Goal: Task Accomplishment & Management: Manage account settings

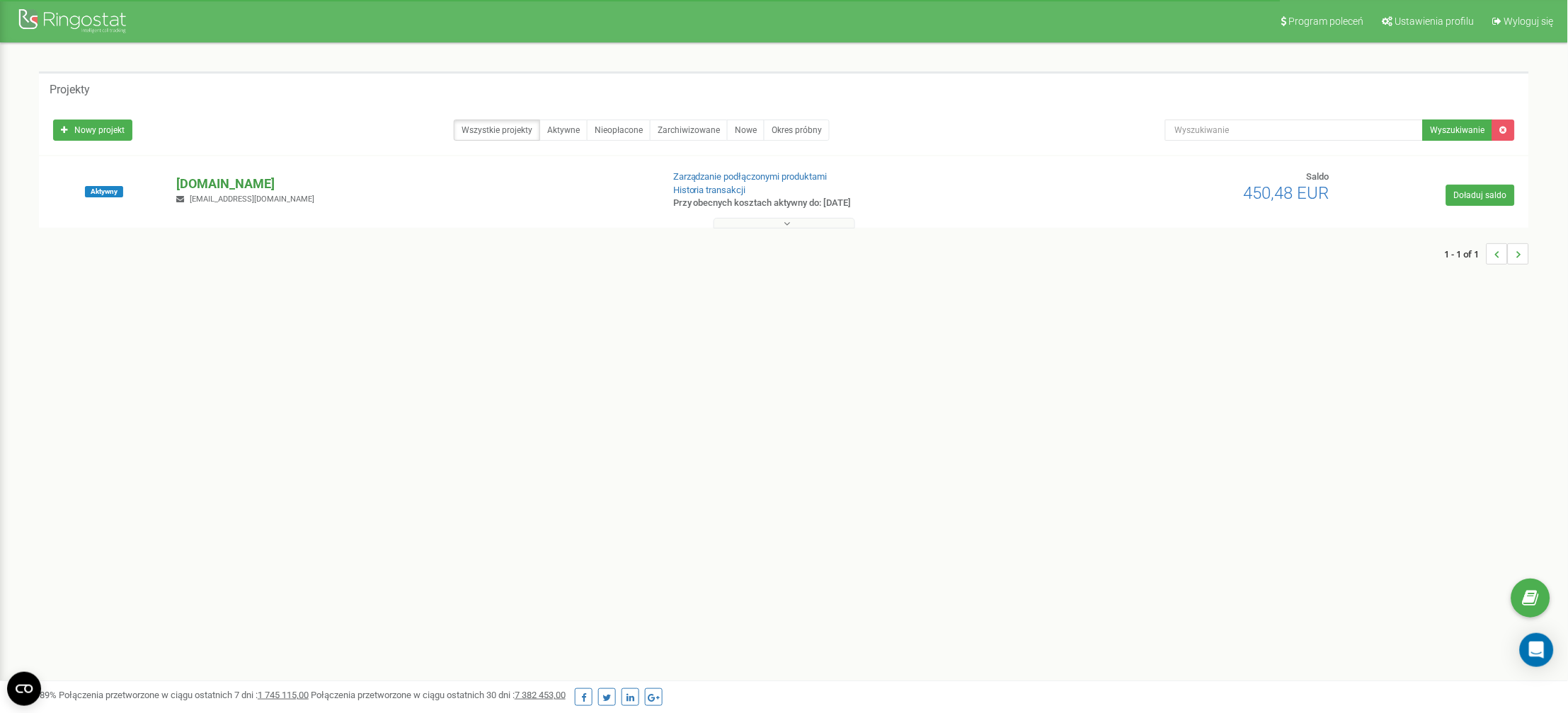
click at [196, 186] on p "[DOMAIN_NAME]" at bounding box center [413, 184] width 473 height 19
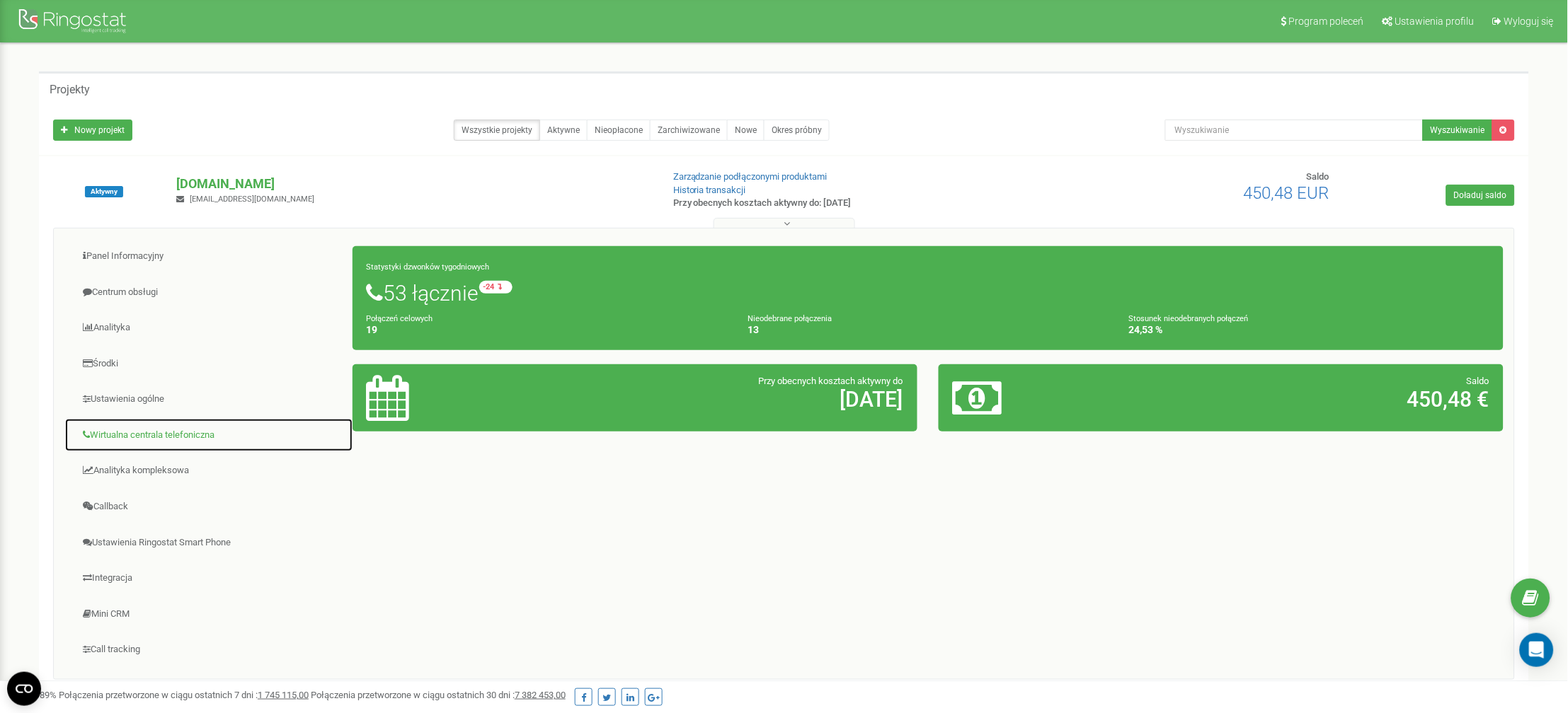
click at [165, 434] on link "Wirtualna centrala telefoniczna" at bounding box center [208, 435] width 289 height 35
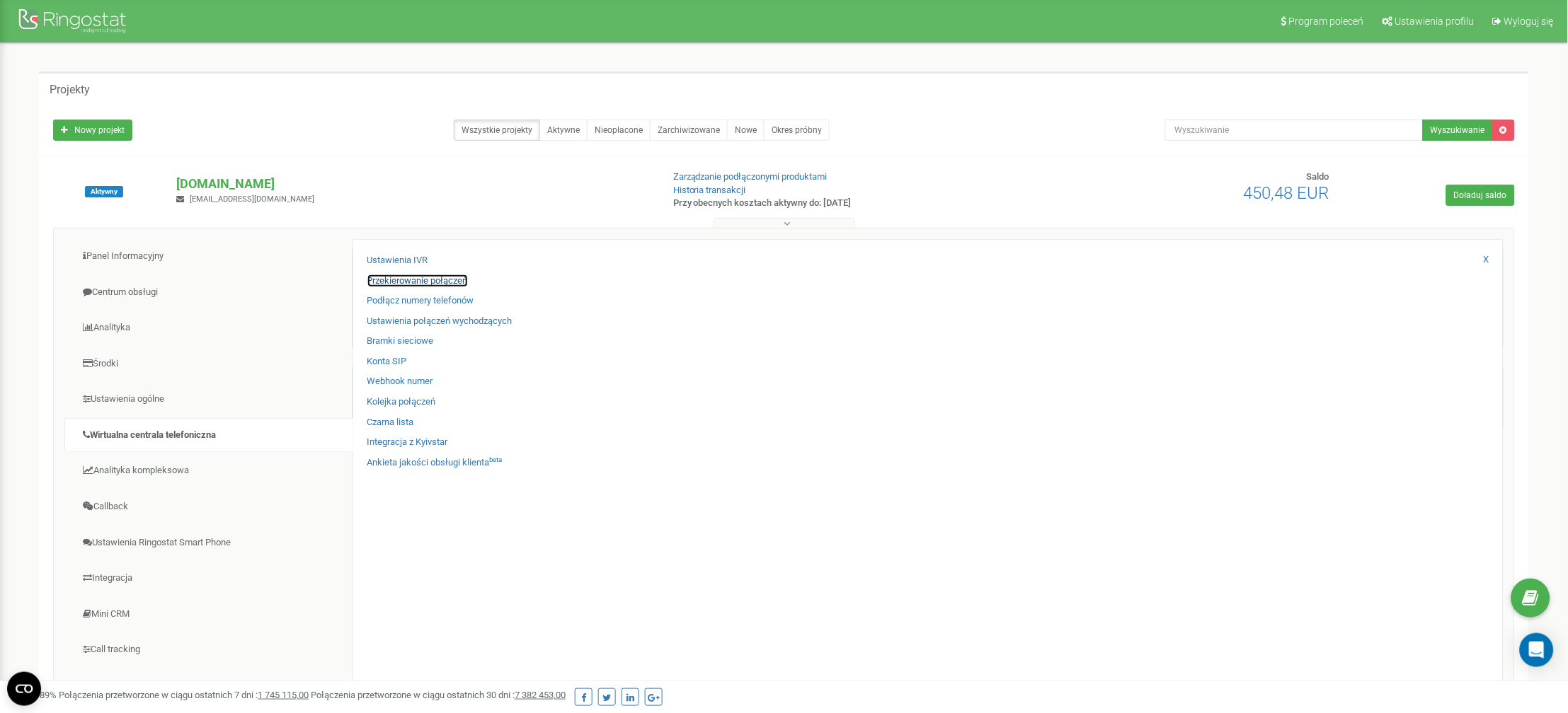
click at [414, 282] on link "Przekierowanie połączeń" at bounding box center [418, 281] width 100 height 13
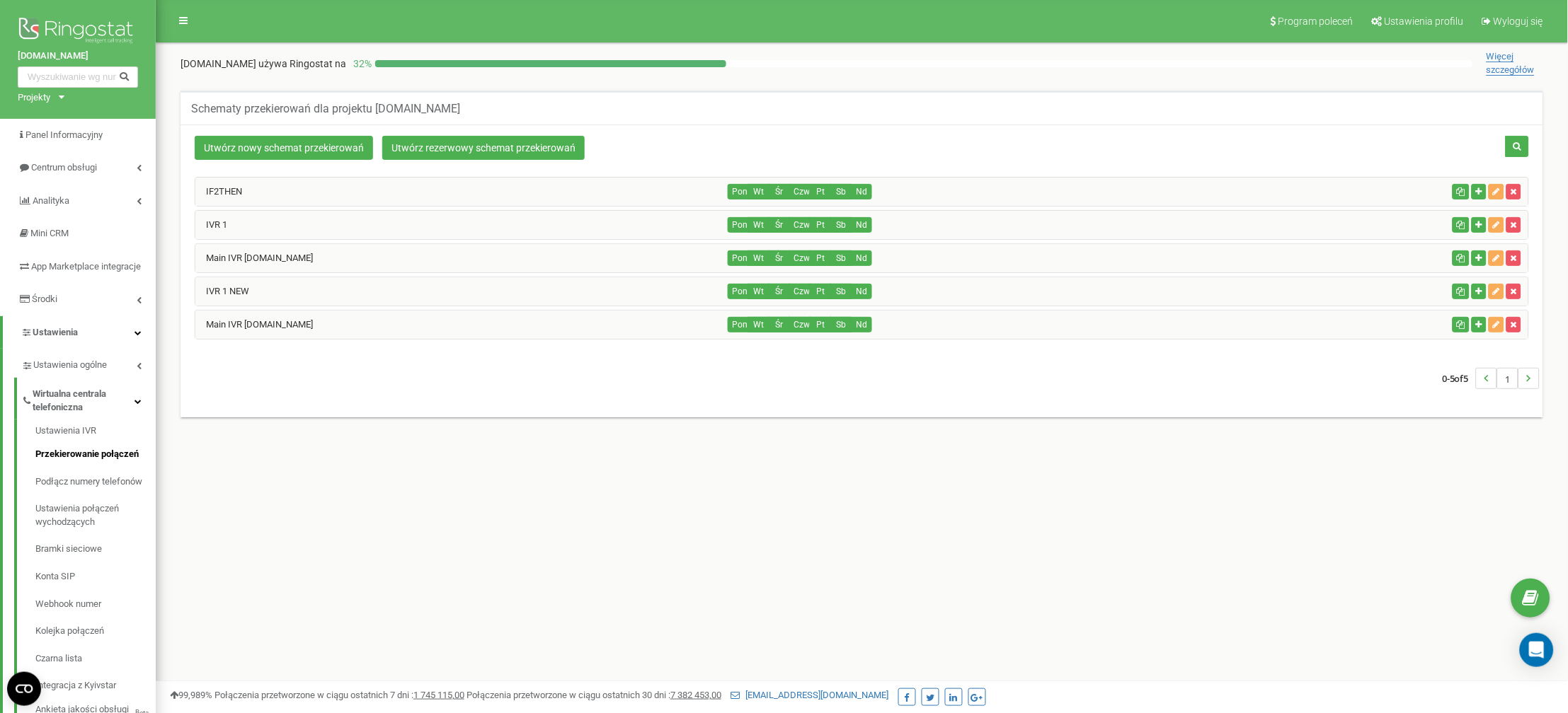
drag, startPoint x: 0, startPoint y: 0, endPoint x: 252, endPoint y: 292, distance: 385.7
click at [253, 299] on div "IF2THEN Pon Wt Śr Czw Pt Sb Nd" at bounding box center [862, 258] width 1335 height 163
click at [249, 286] on div "IVR 1 NEW" at bounding box center [462, 291] width 533 height 29
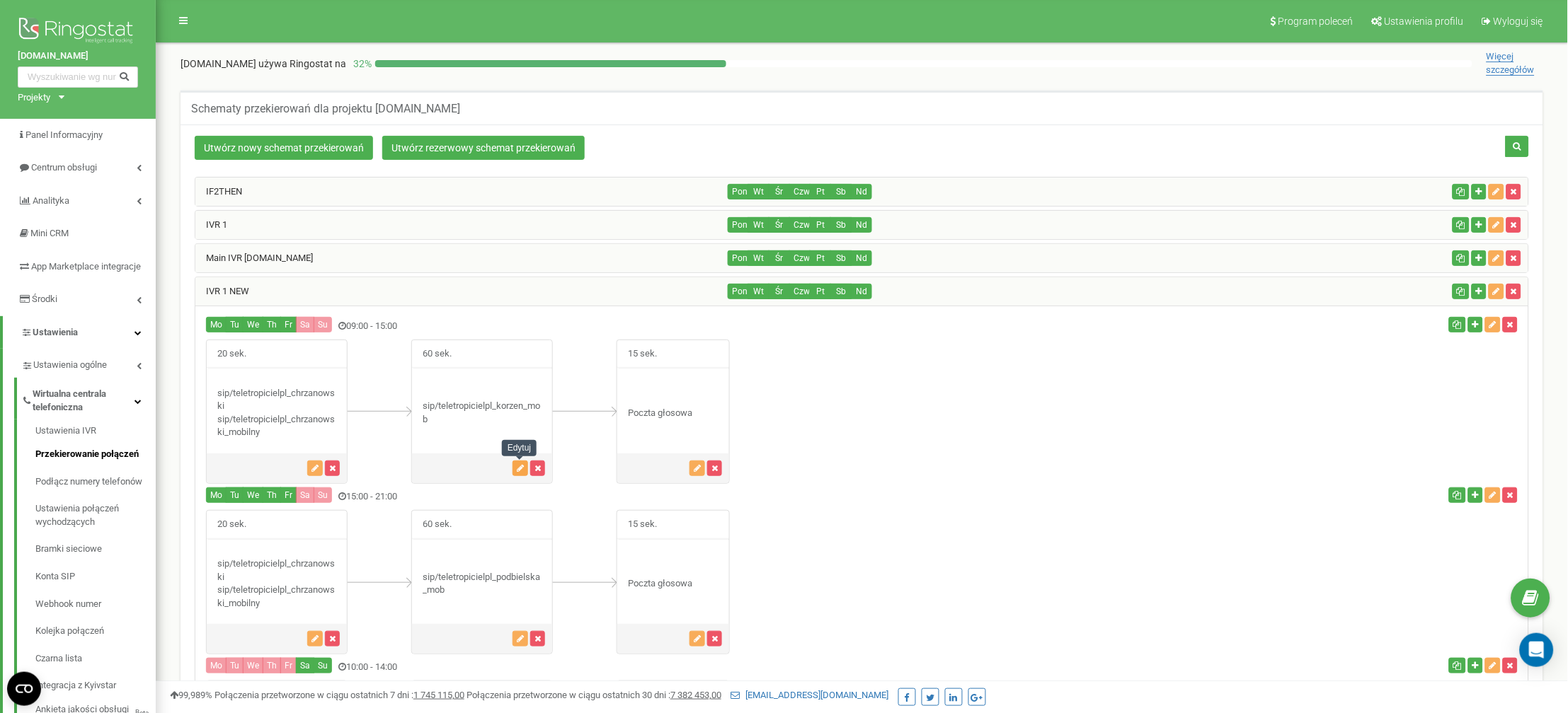
click at [516, 468] on icon "button" at bounding box center [520, 468] width 7 height 8
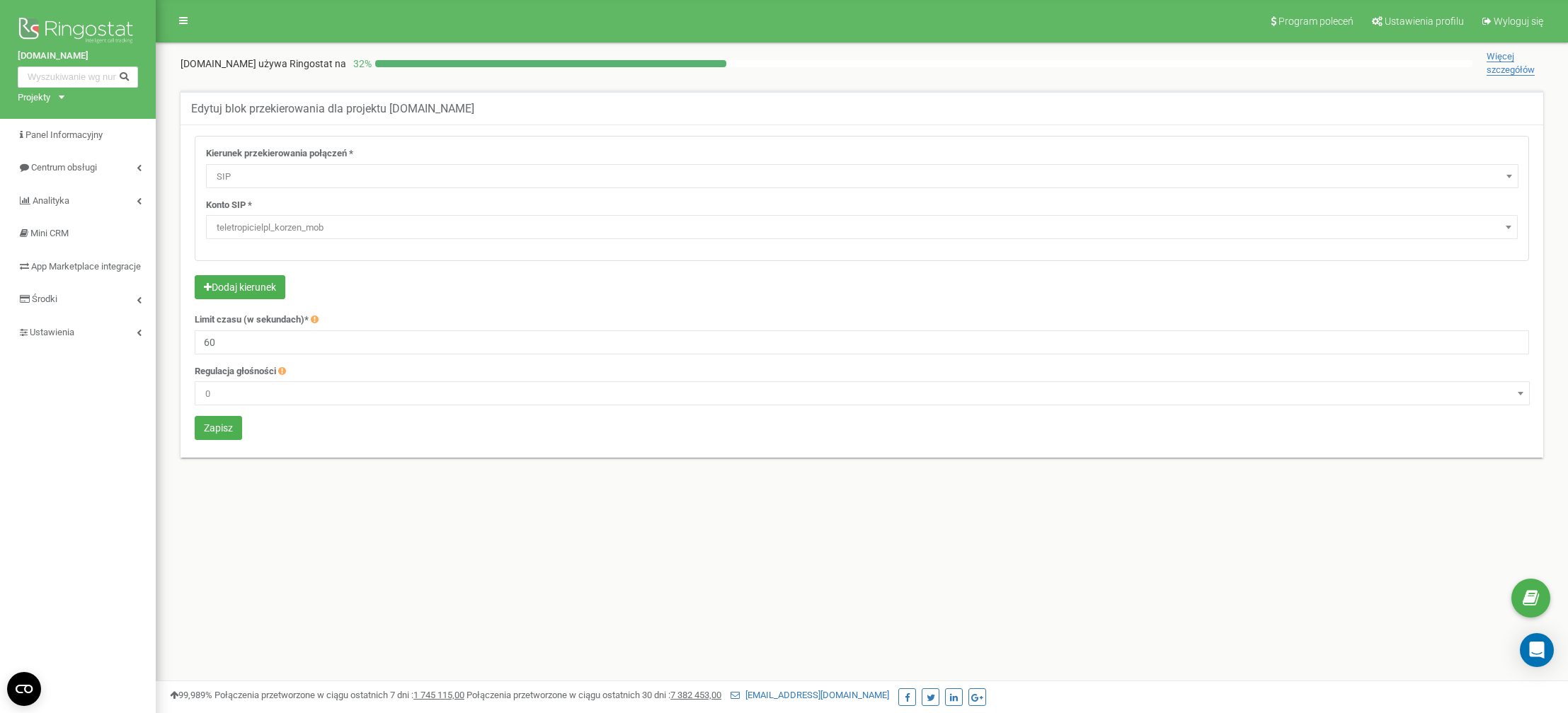
select select "SIP"
click at [283, 235] on span "teletropicielpl_korzen_mob" at bounding box center [862, 228] width 1302 height 20
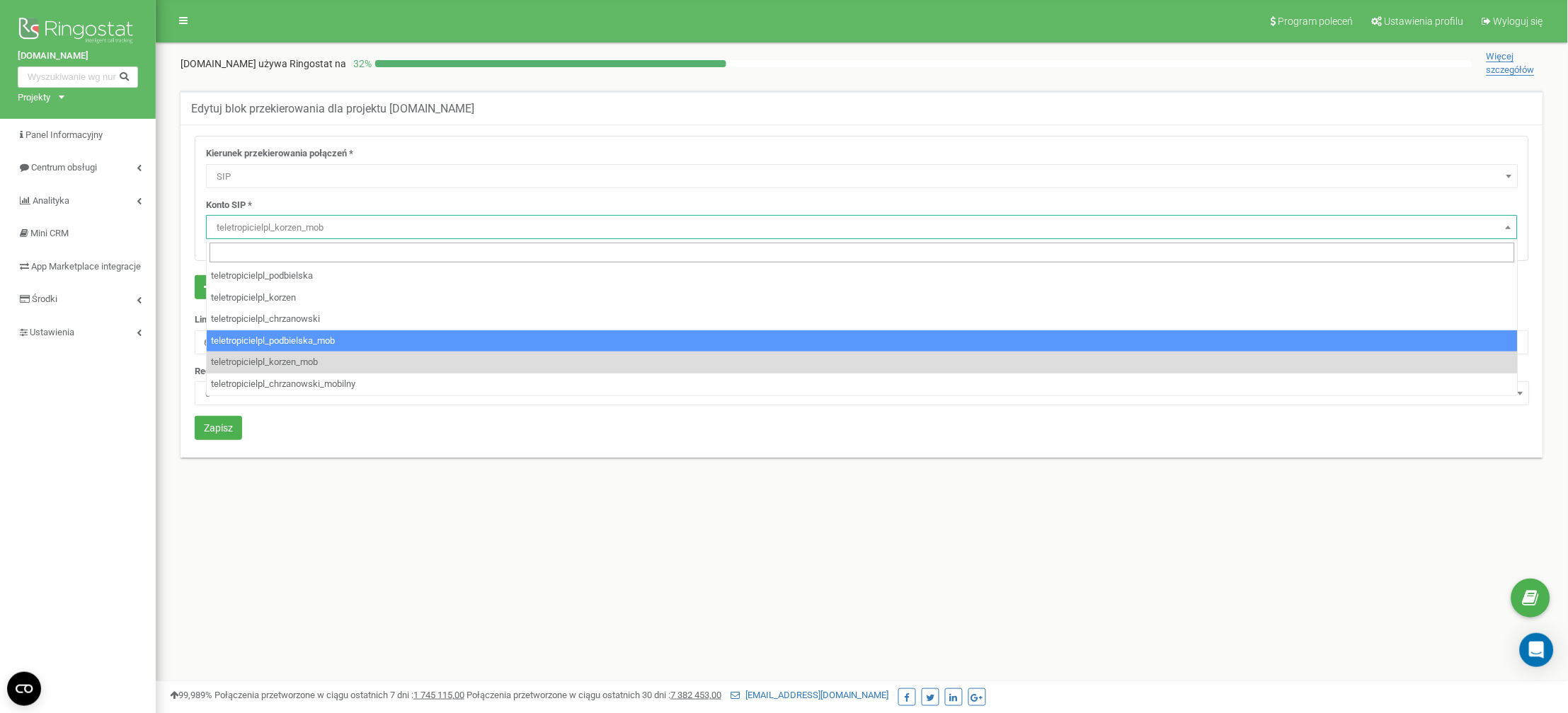
select select "teletropicielpl_podbielska_mob"
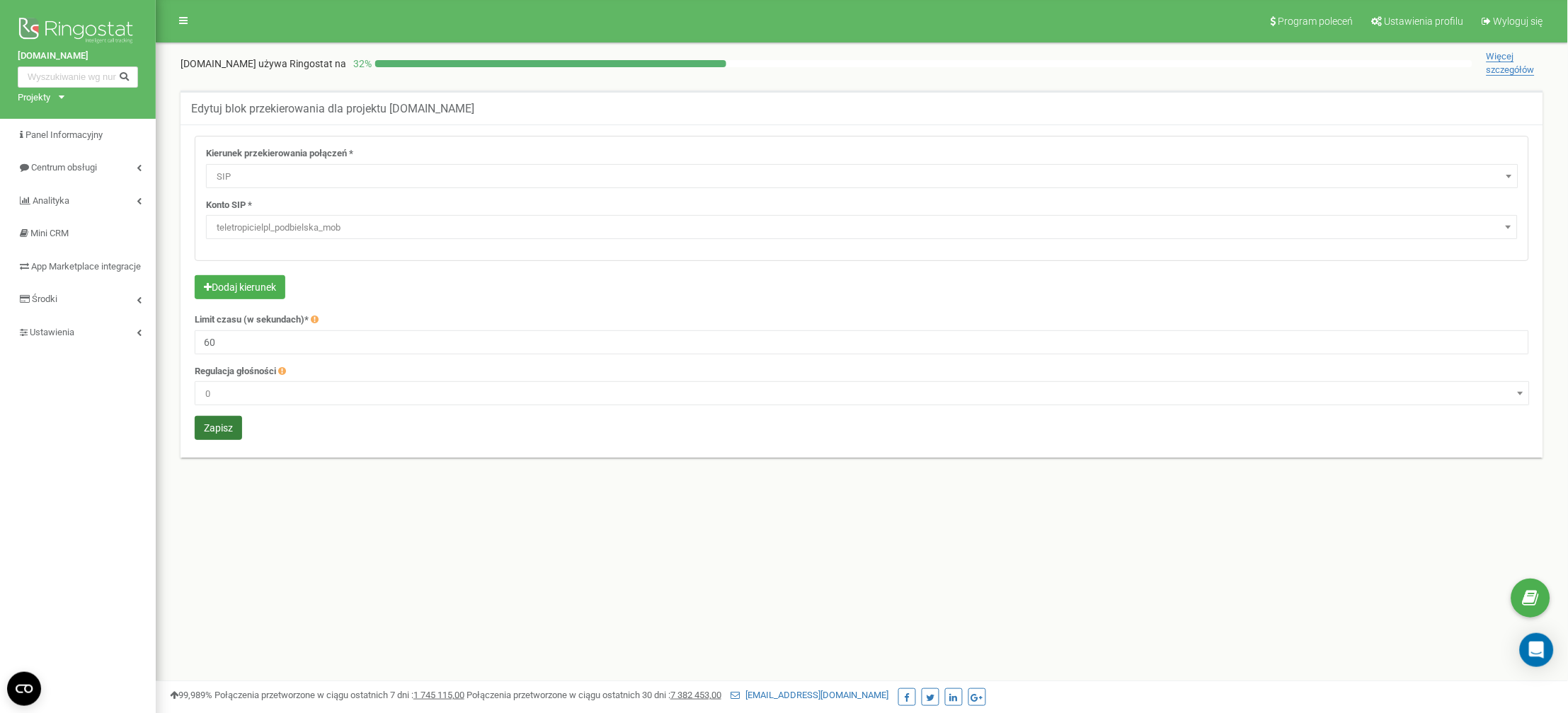
click at [218, 427] on button "Zapisz" at bounding box center [218, 427] width 47 height 24
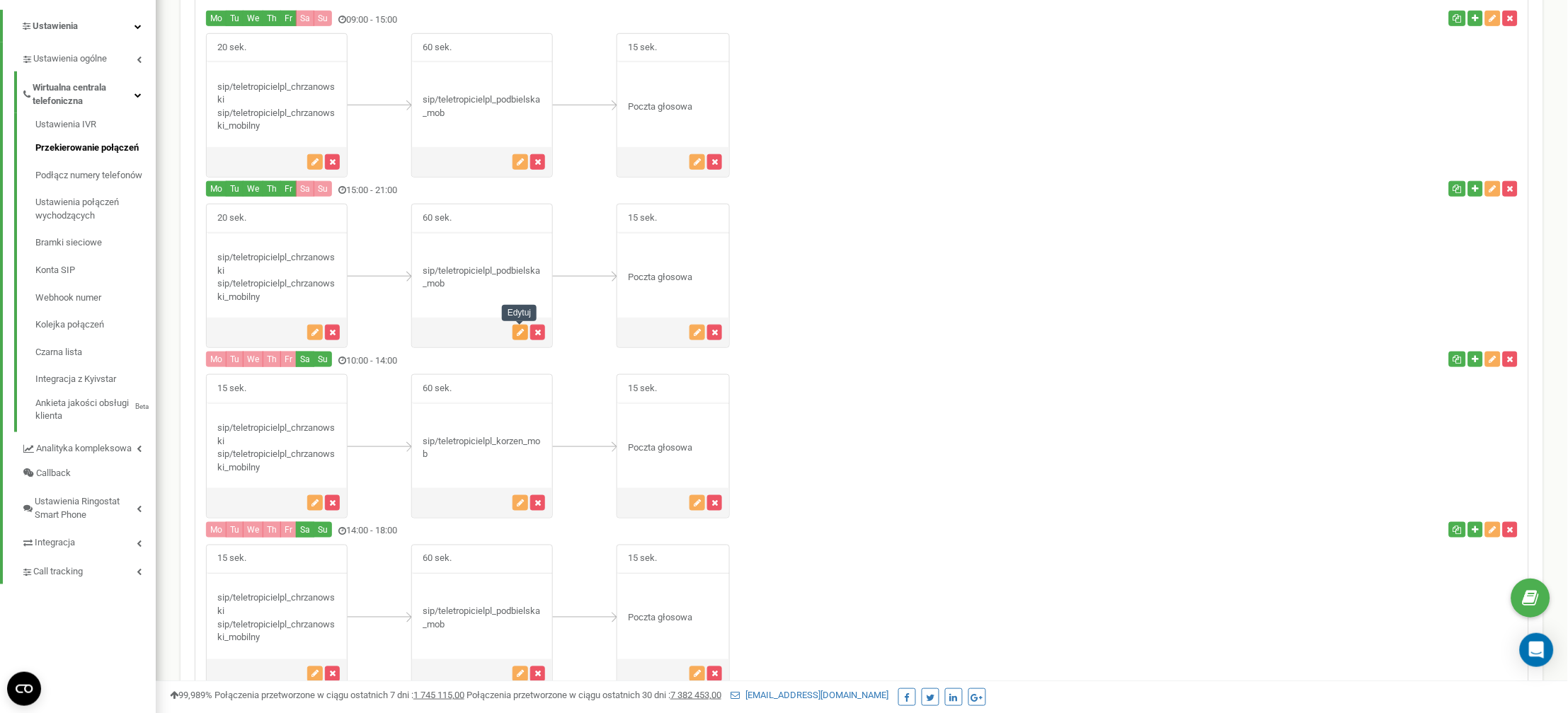
click at [514, 335] on button "button" at bounding box center [520, 333] width 15 height 15
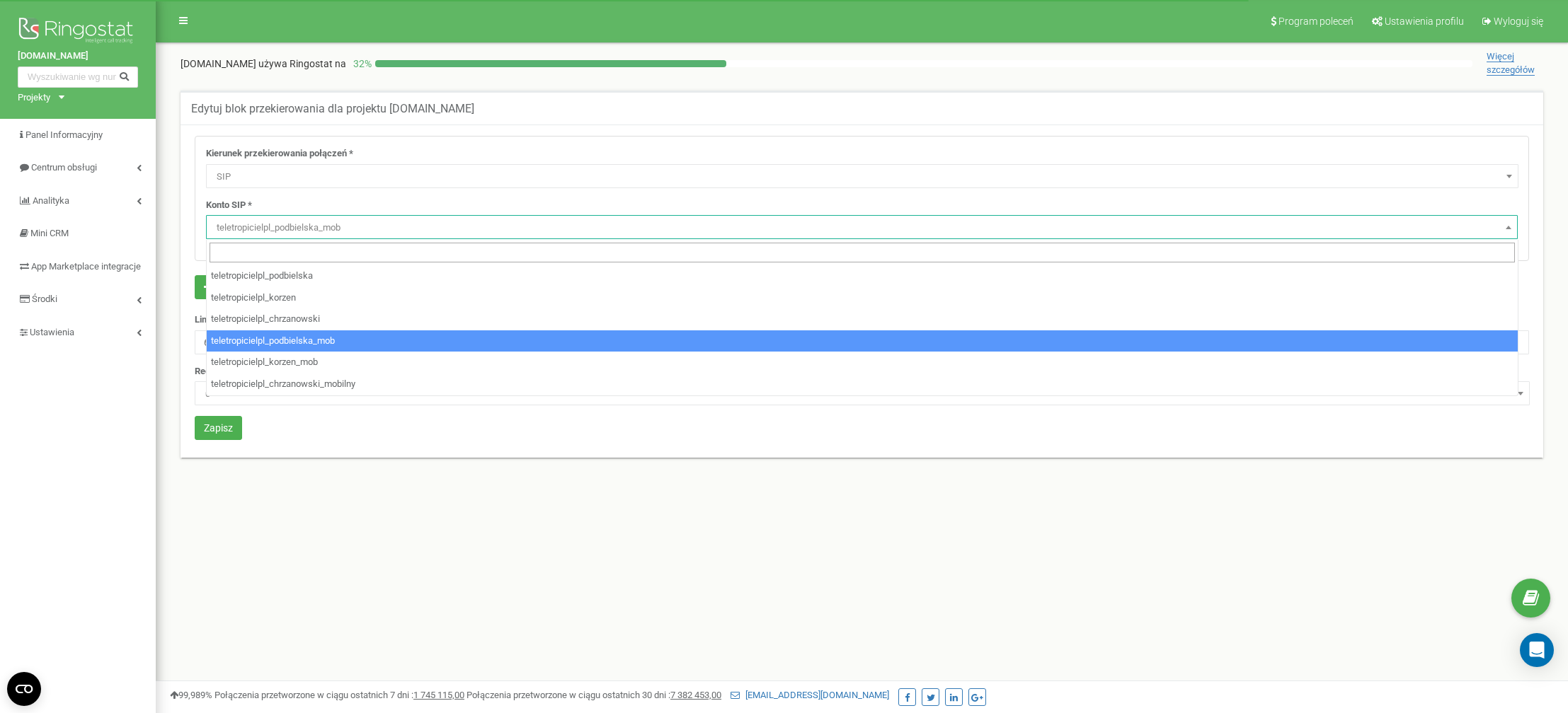
select select "SIP"
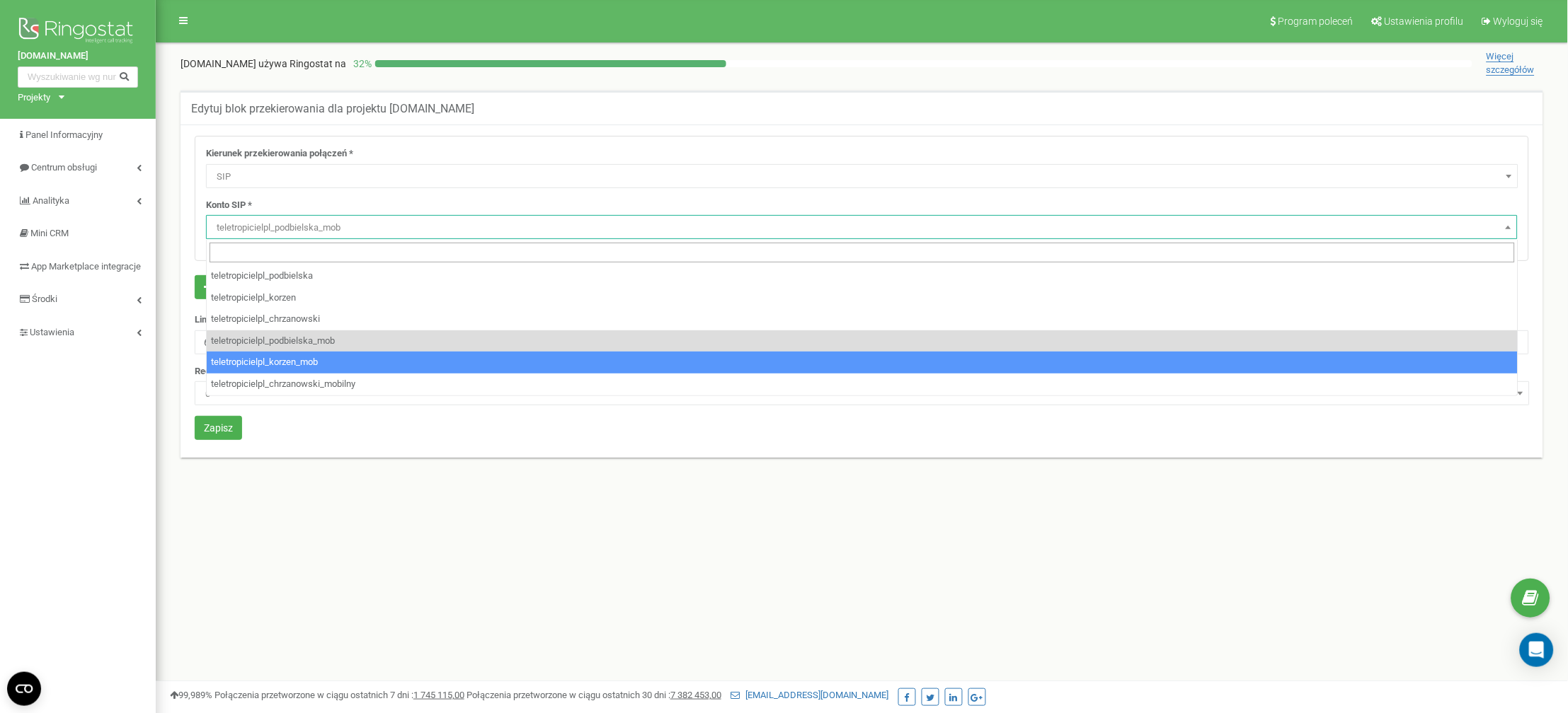
select select "teletropicielpl_korzen_mob"
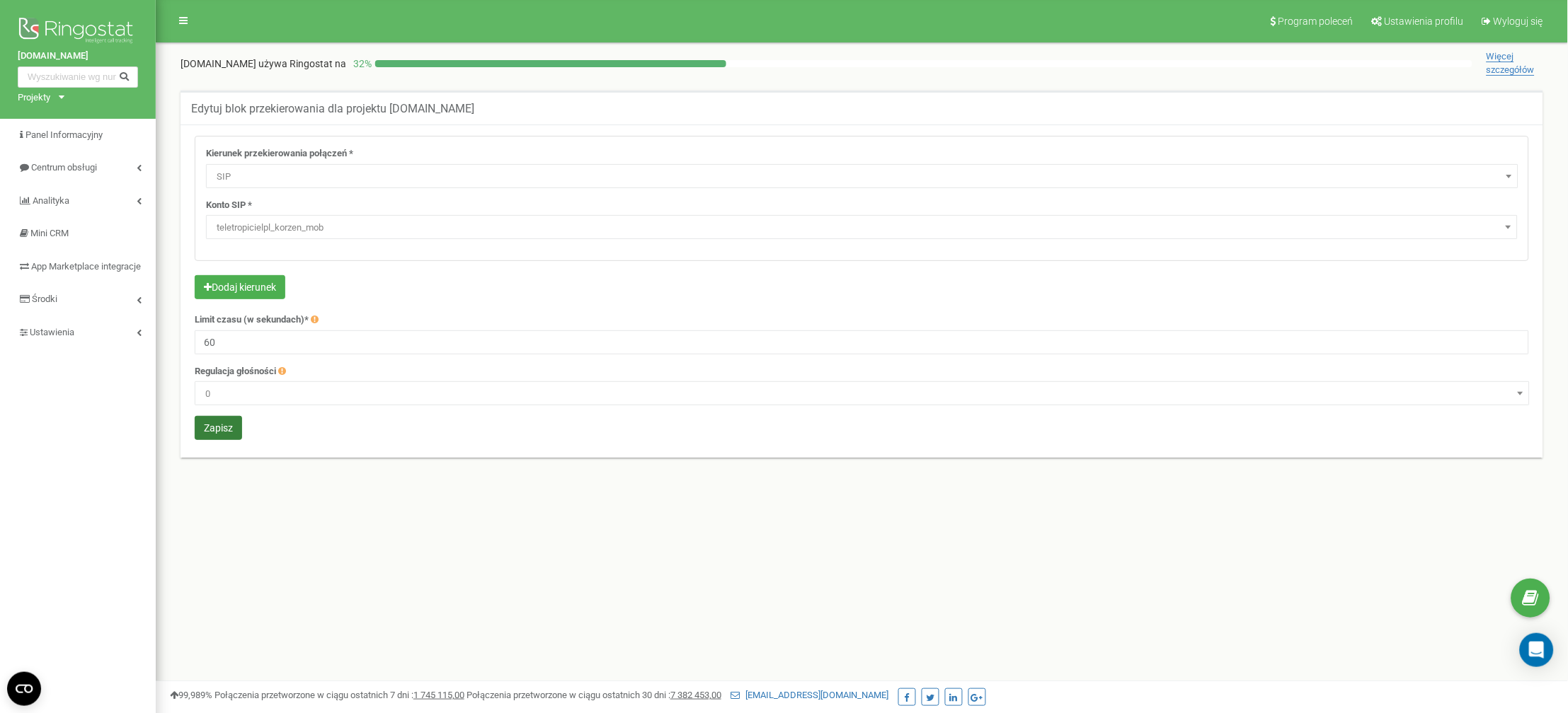
click at [238, 431] on button "Zapisz" at bounding box center [218, 427] width 47 height 24
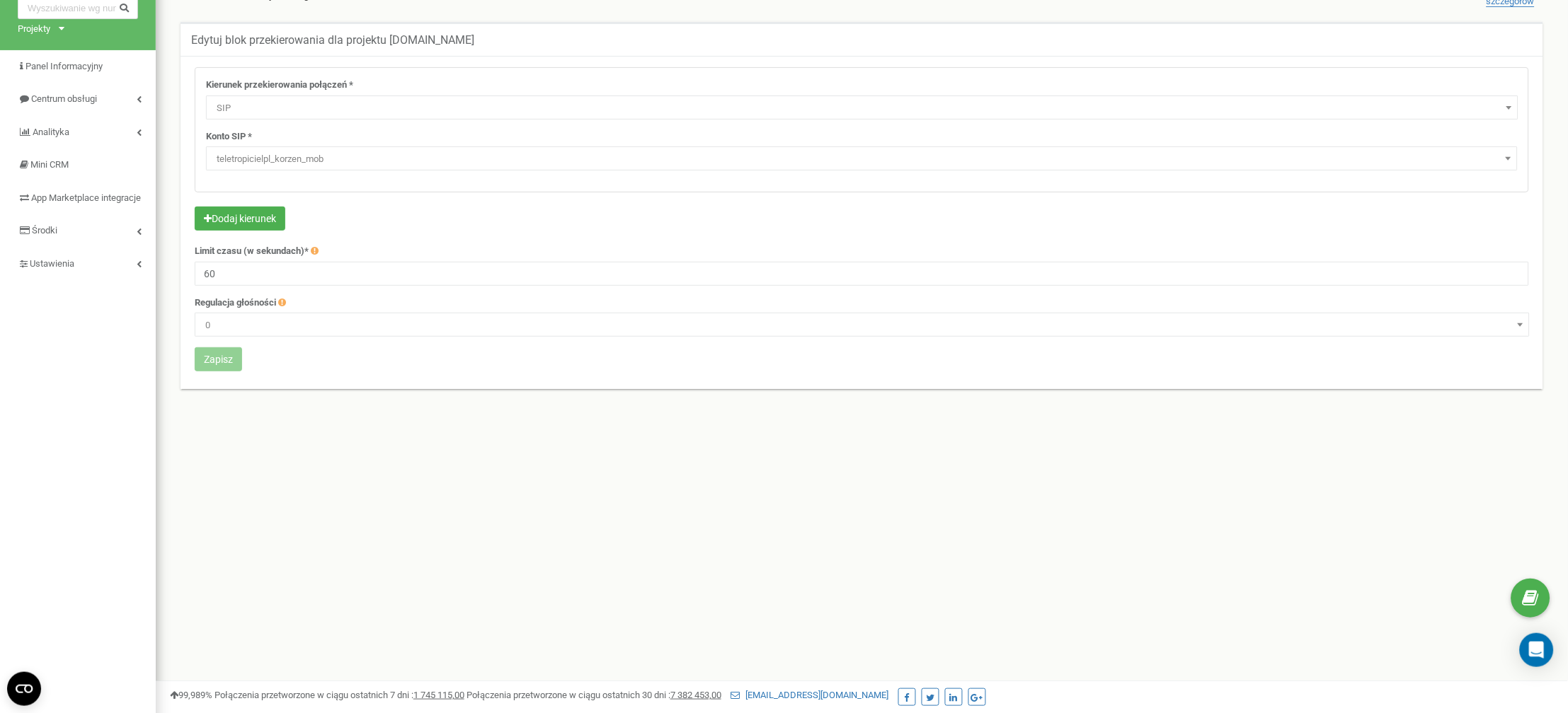
scroll to position [106, 0]
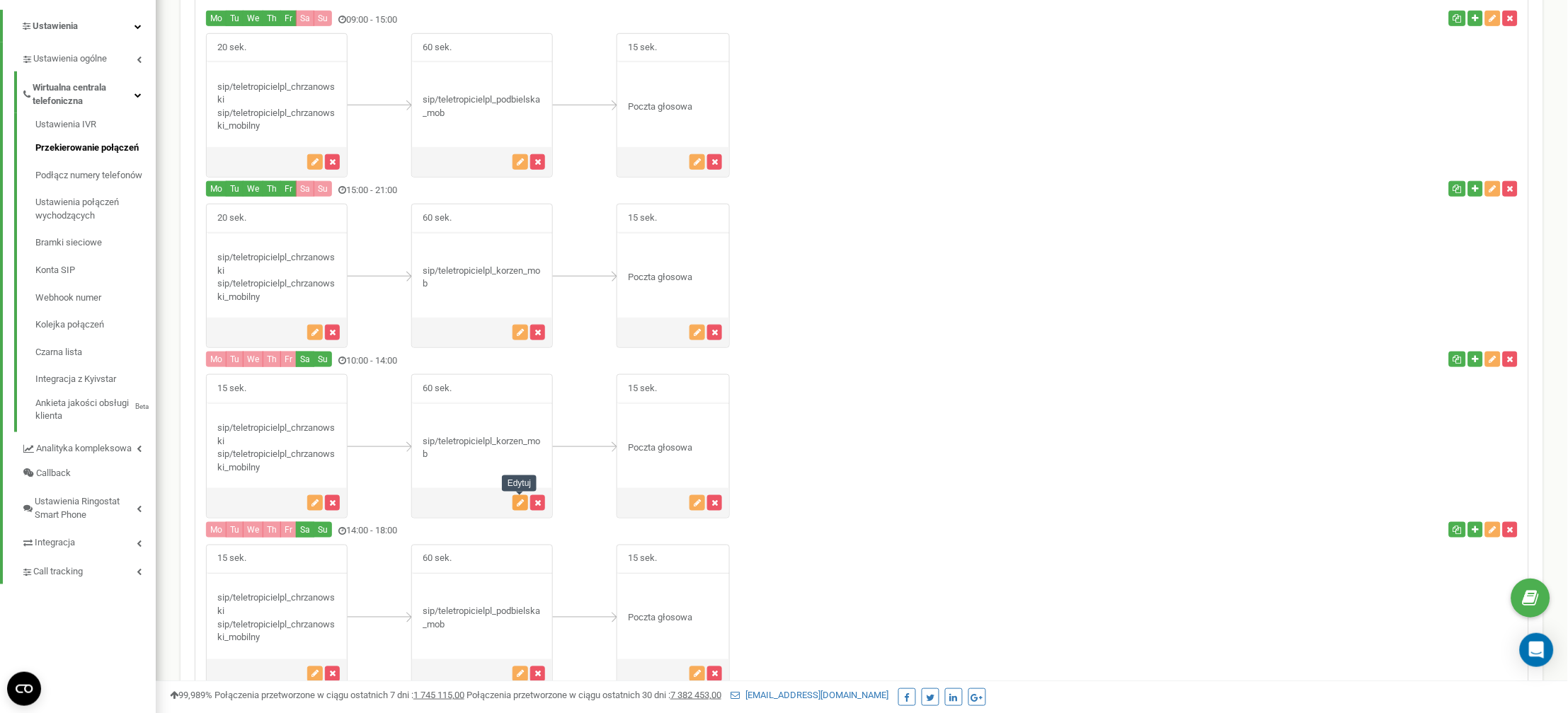
click at [513, 511] on button "button" at bounding box center [520, 503] width 15 height 15
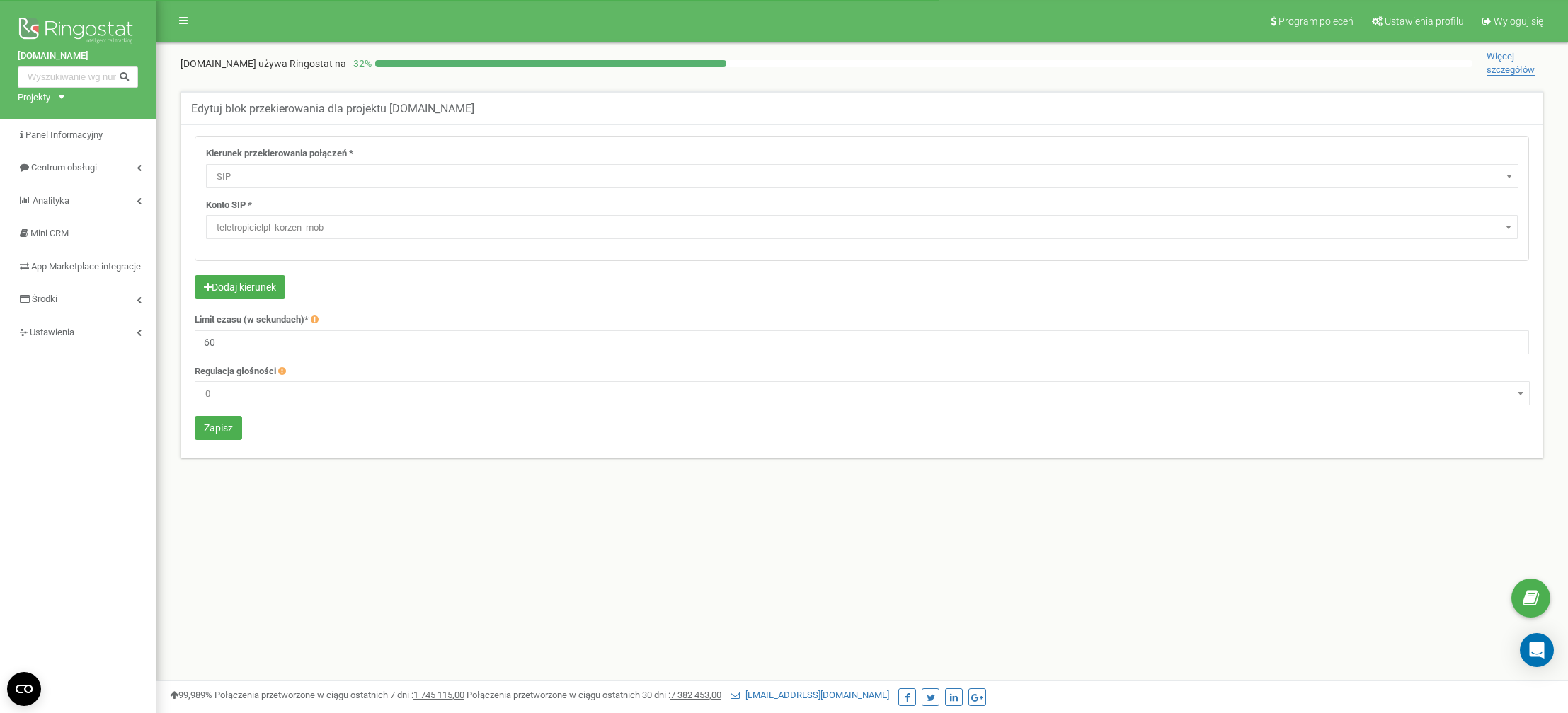
select select "SIP"
click at [295, 212] on div "Konto SIP * teletropicielpl_podbielska teletropicielpl_korzen teletropicielpl_c…" at bounding box center [862, 219] width 1312 height 41
click at [296, 242] on div "Kierunek przekierowania połączeń * Nie używaj Poczta głosowa IVR Numer przekier…" at bounding box center [862, 198] width 1333 height 123
click at [297, 235] on span "teletropicielpl_korzen_mob" at bounding box center [862, 228] width 1302 height 20
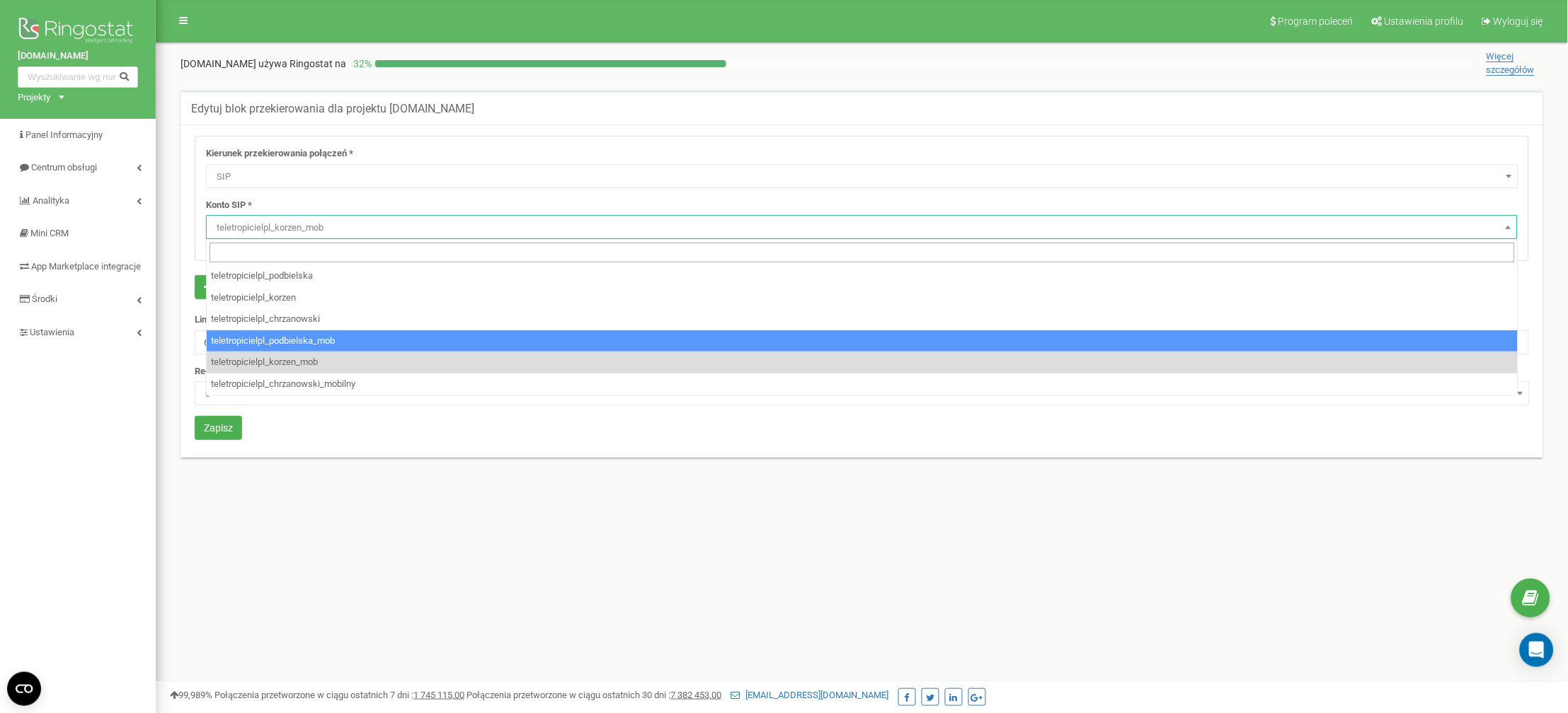
select select "teletropicielpl_podbielska_mob"
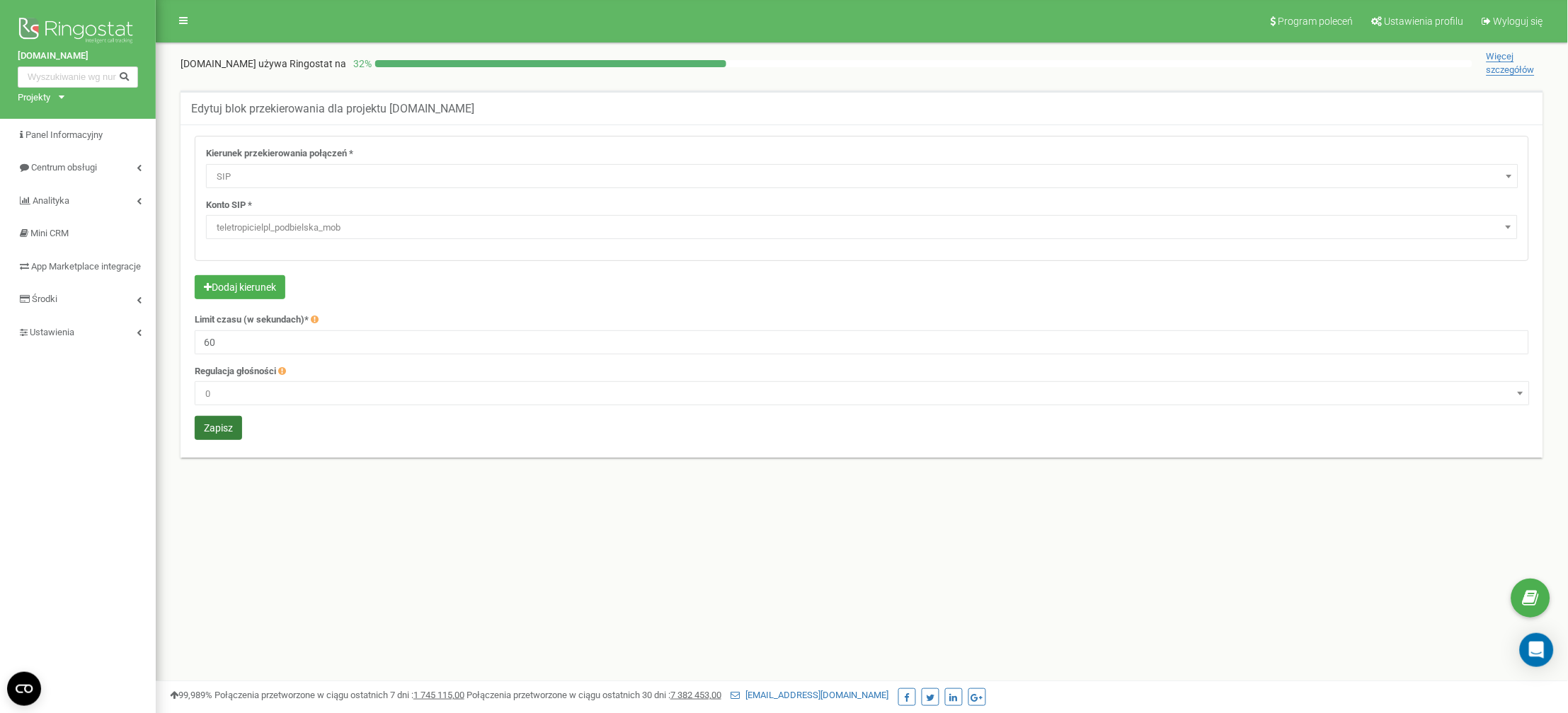
click at [225, 427] on button "Zapisz" at bounding box center [218, 427] width 47 height 24
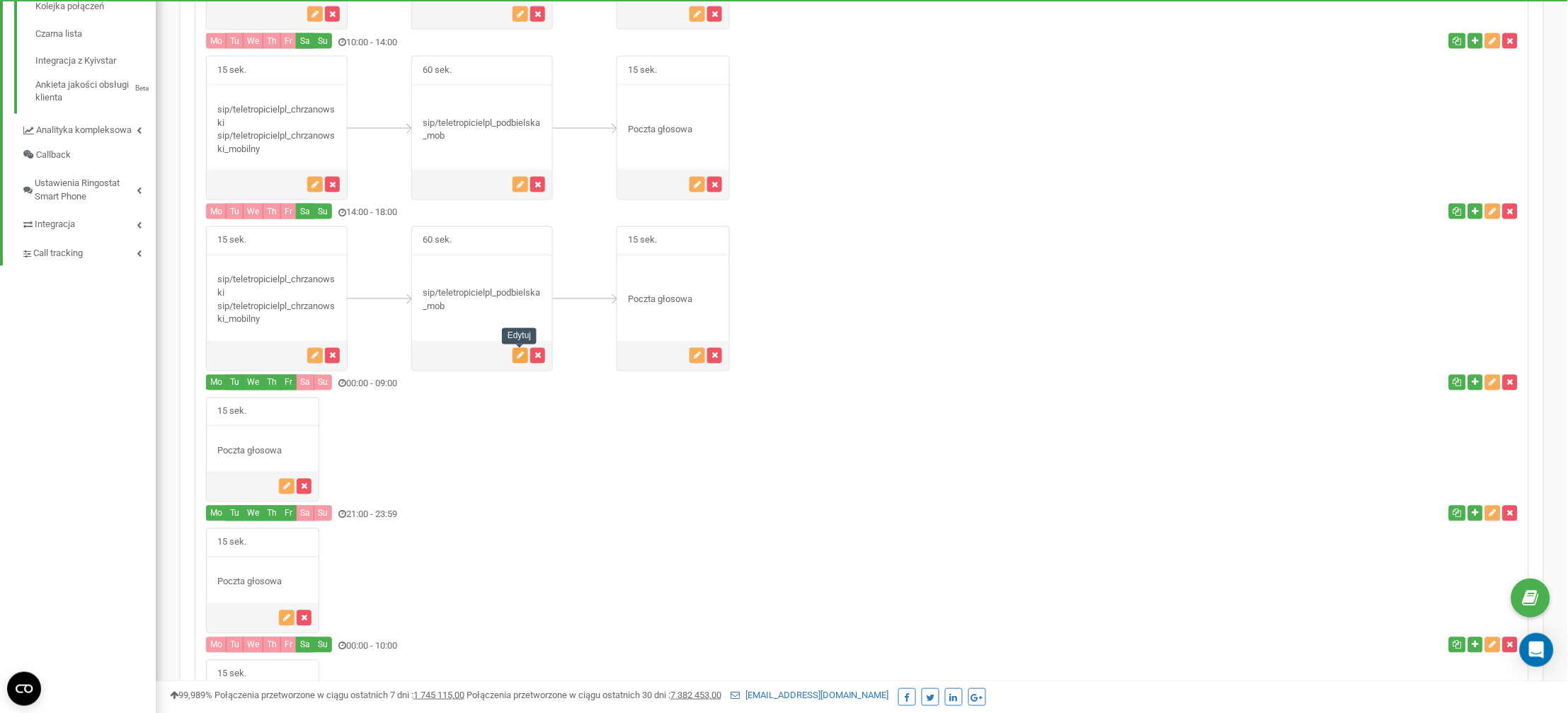
click at [513, 357] on button "button" at bounding box center [520, 356] width 15 height 15
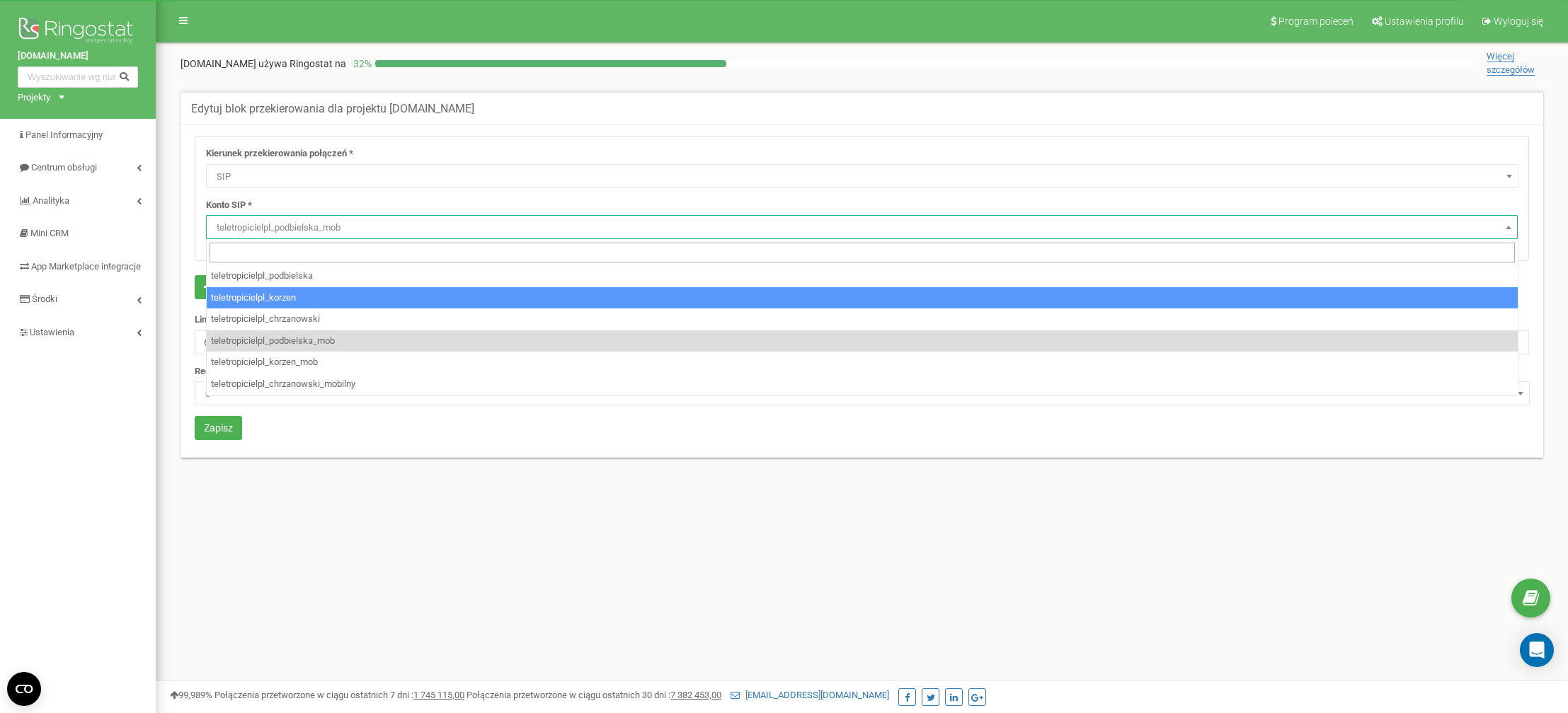
select select "SIP"
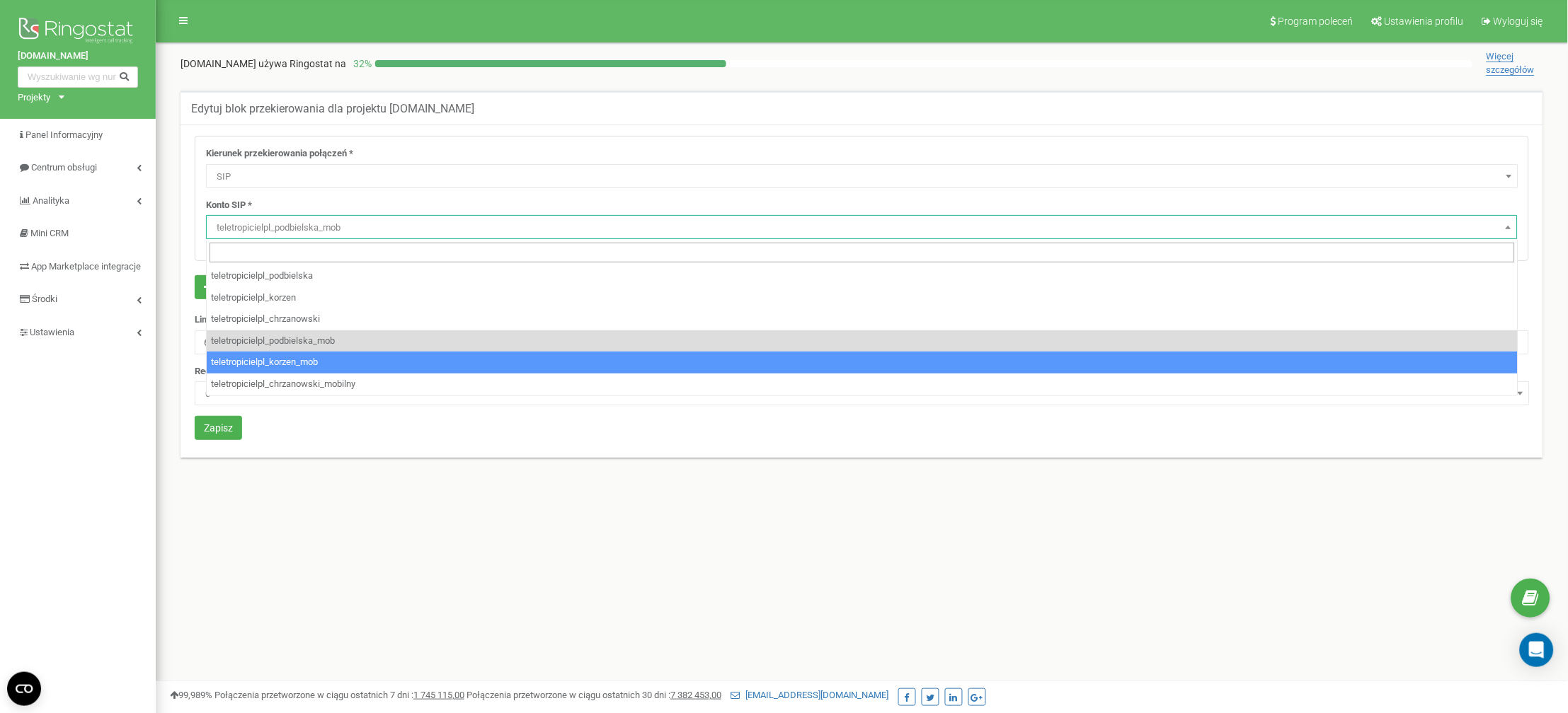
drag, startPoint x: 303, startPoint y: 357, endPoint x: 252, endPoint y: 379, distance: 55.5
select select "teletropicielpl_korzen_mob"
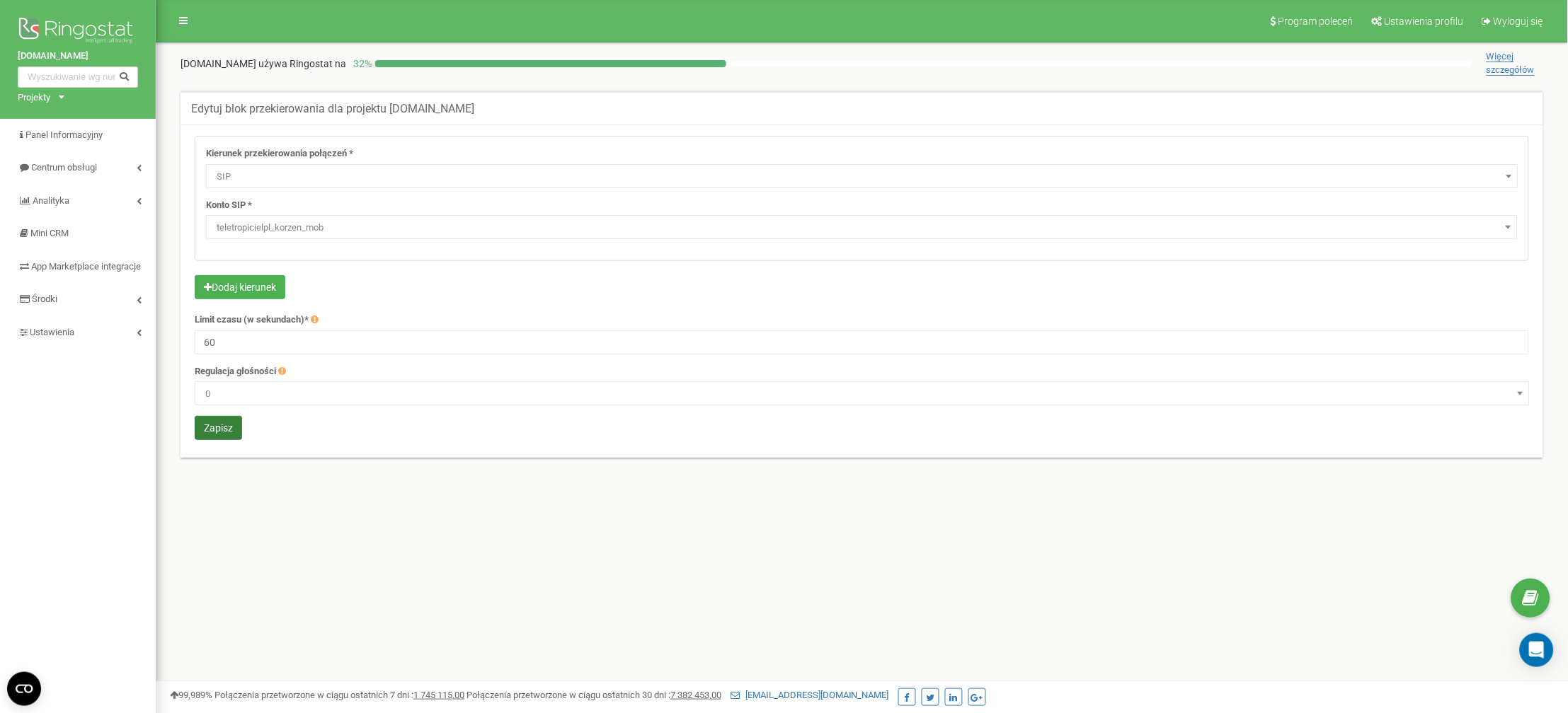
click at [225, 419] on button "Zapisz" at bounding box center [218, 427] width 47 height 24
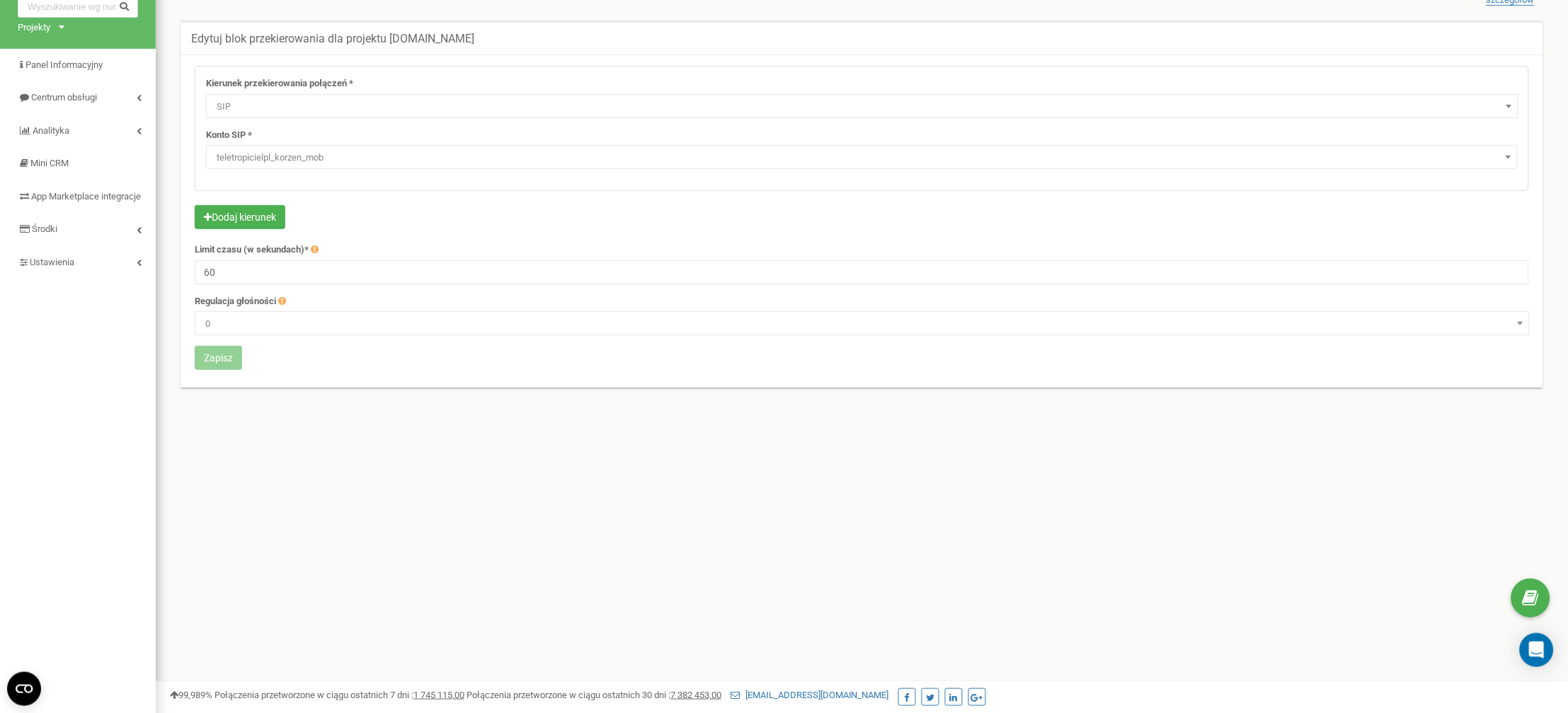
scroll to position [106, 0]
